Goal: Check status: Check status

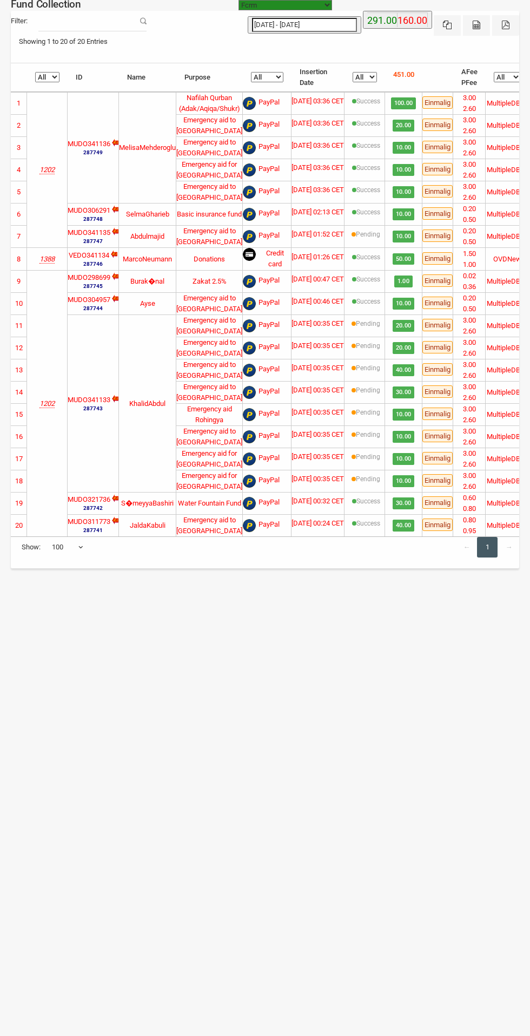
select select "100"
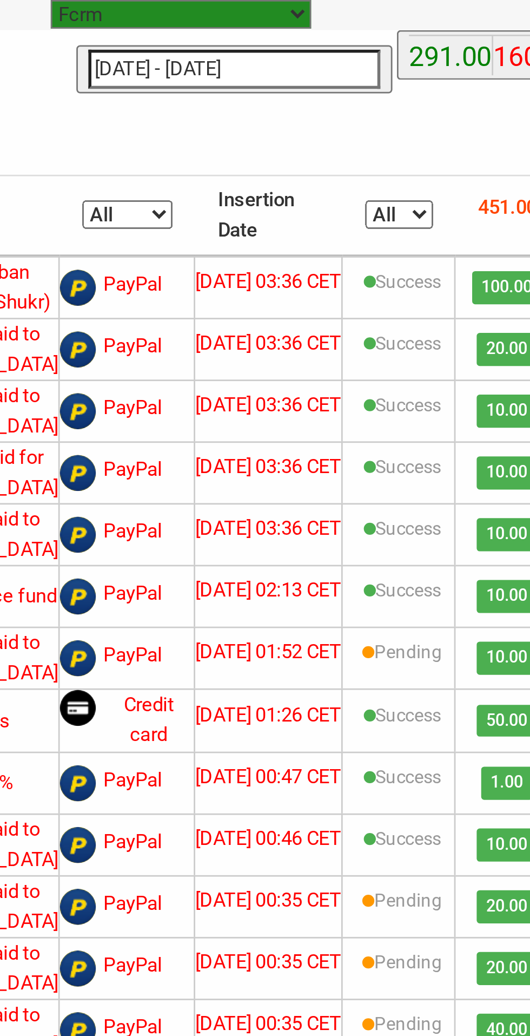
click at [327, 26] on input "[DATE] - [DATE]" at bounding box center [304, 25] width 105 height 14
type input "[DATE]"
click at [308, 8] on select "Fcrm Fcrm Recurring Subscription Subscription Recurring Sandbox Musaid ([DOMAIN…" at bounding box center [286, 5] width 94 height 10
select select "[URL][DOMAIN_NAME]"
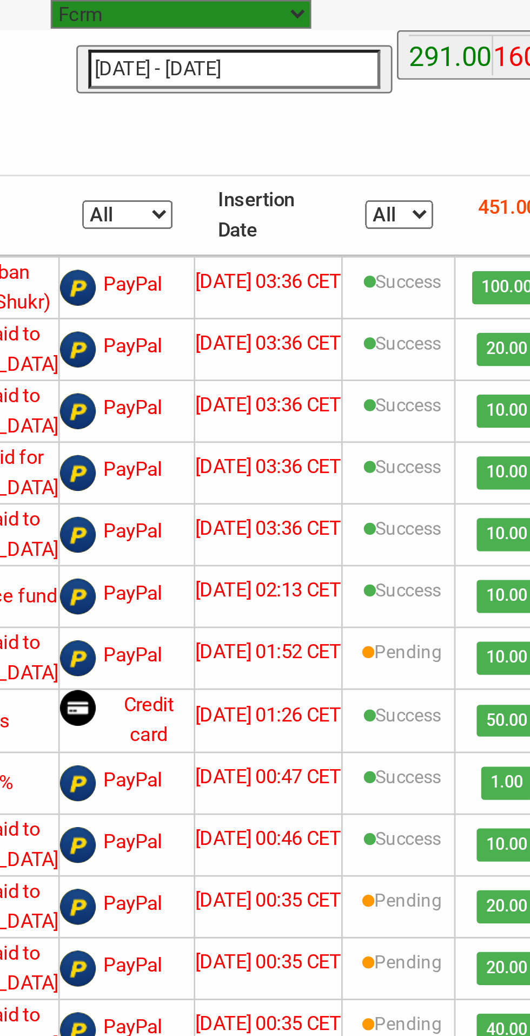
click at [239, 0] on select "Fcrm Fcrm Recurring Subscription Subscription Recurring Sandbox Musaid ([DOMAIN…" at bounding box center [286, 5] width 94 height 10
